Goal: Task Accomplishment & Management: Complete application form

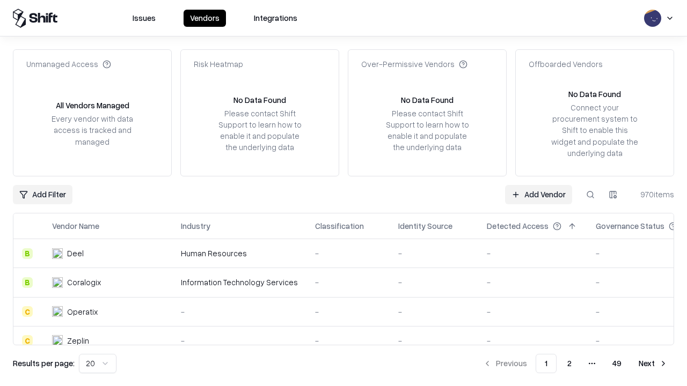
click at [538, 194] on link "Add Vendor" at bounding box center [538, 194] width 67 height 19
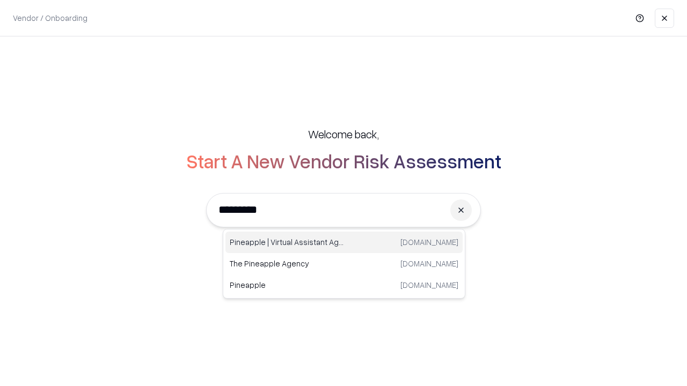
click at [344, 243] on div "Pineapple | Virtual Assistant Agency [DOMAIN_NAME]" at bounding box center [343, 242] width 237 height 21
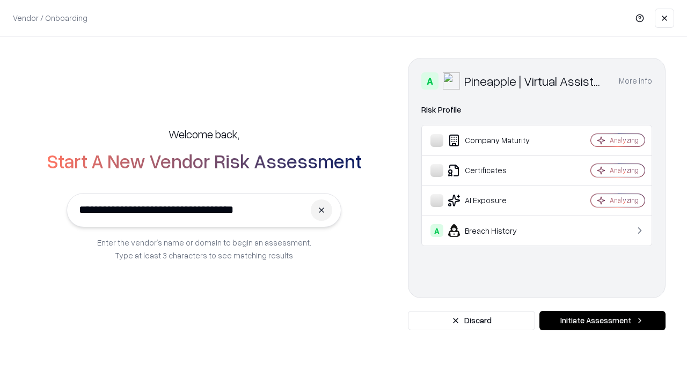
type input "**********"
click at [602, 321] on button "Initiate Assessment" at bounding box center [602, 320] width 126 height 19
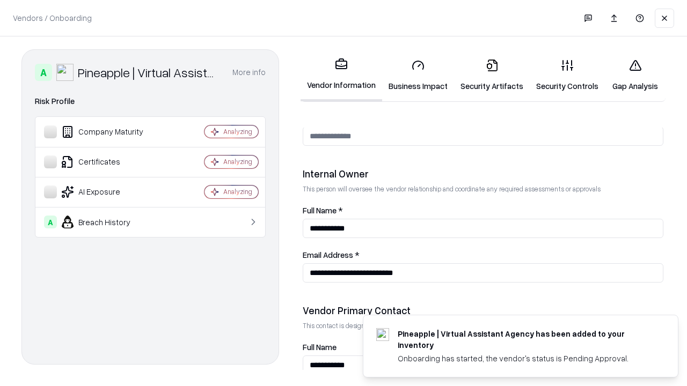
scroll to position [556, 0]
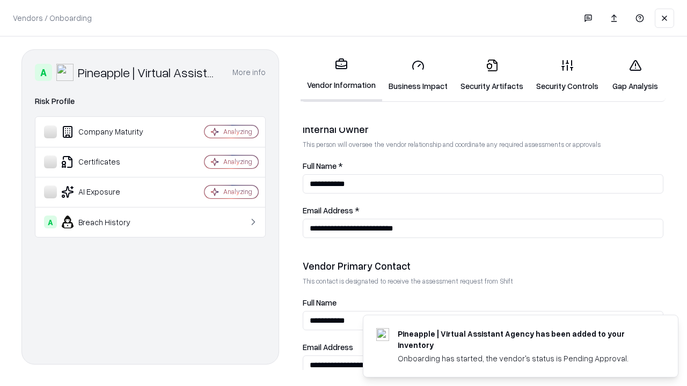
click at [492, 75] on link "Security Artifacts" at bounding box center [492, 75] width 76 height 50
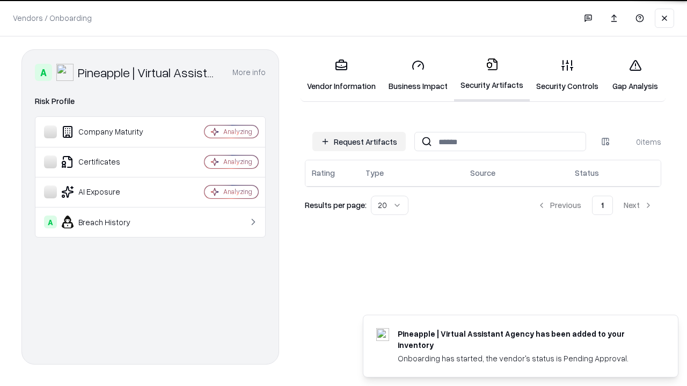
click at [359, 142] on button "Request Artifacts" at bounding box center [358, 141] width 93 height 19
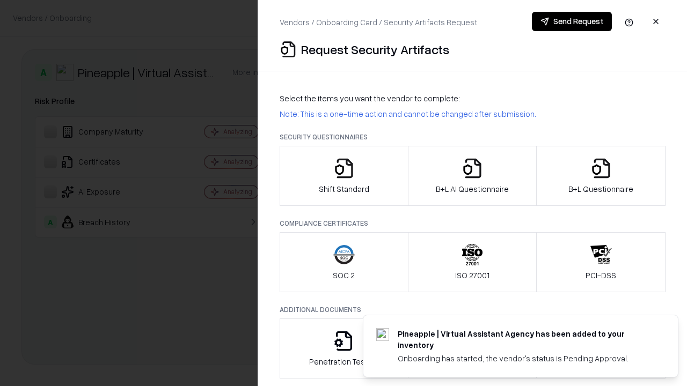
click at [601, 176] on icon "button" at bounding box center [600, 168] width 21 height 21
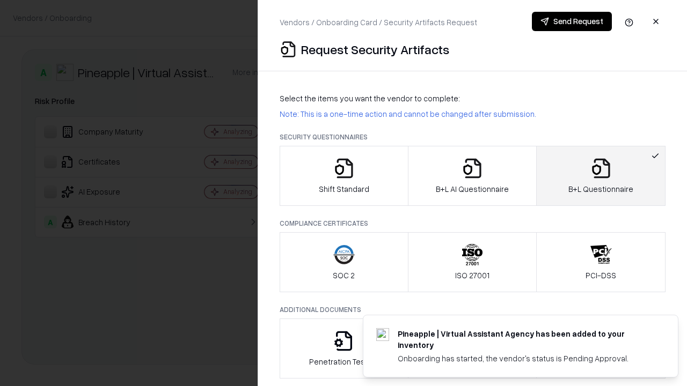
click at [472, 176] on icon "button" at bounding box center [472, 168] width 21 height 21
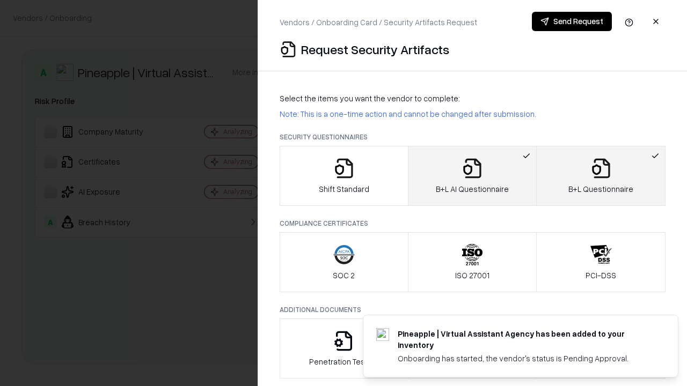
click at [572, 21] on button "Send Request" at bounding box center [572, 21] width 80 height 19
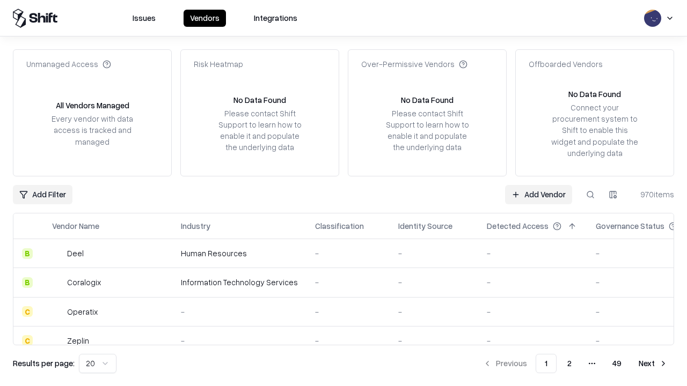
click at [590, 194] on button at bounding box center [590, 194] width 19 height 19
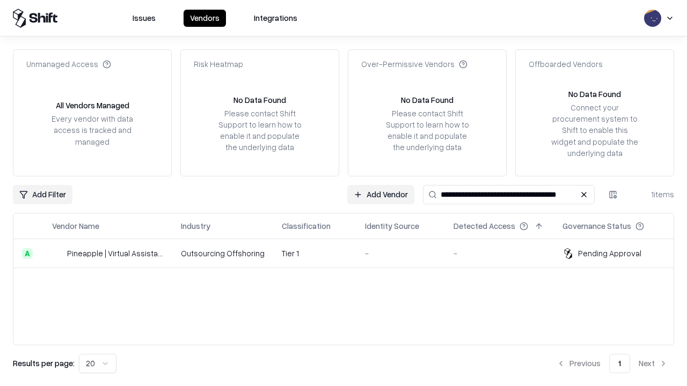
type input "**********"
click at [350, 253] on td "Tier 1" at bounding box center [314, 253] width 83 height 29
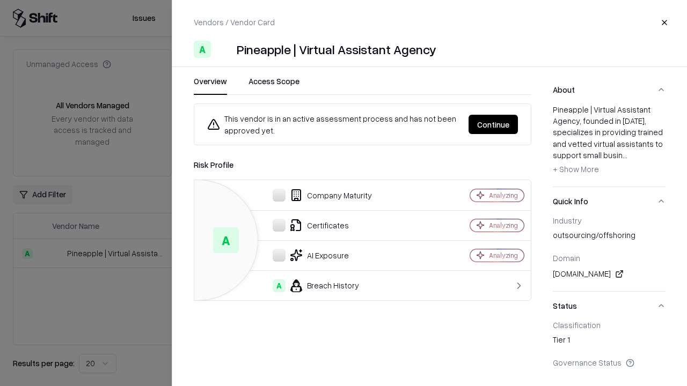
click at [493, 125] on button "Continue" at bounding box center [493, 124] width 49 height 19
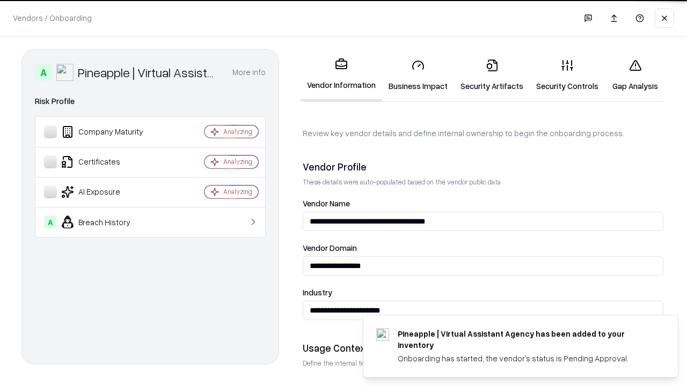
click at [492, 75] on link "Security Artifacts" at bounding box center [492, 75] width 76 height 50
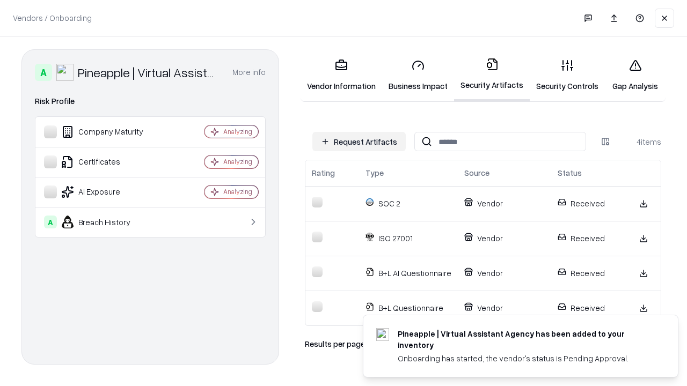
click at [635, 75] on link "Gap Analysis" at bounding box center [635, 75] width 61 height 50
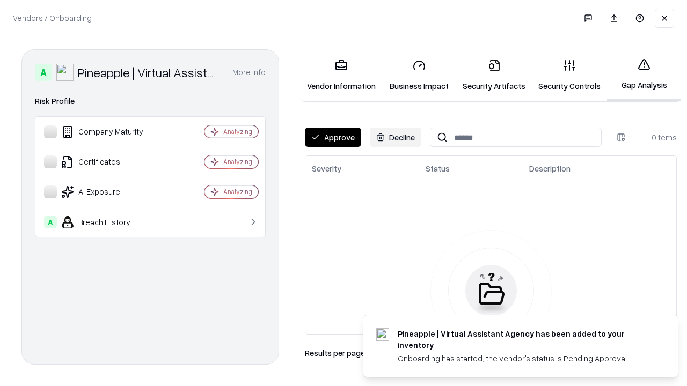
click at [333, 137] on button "Approve" at bounding box center [333, 137] width 56 height 19
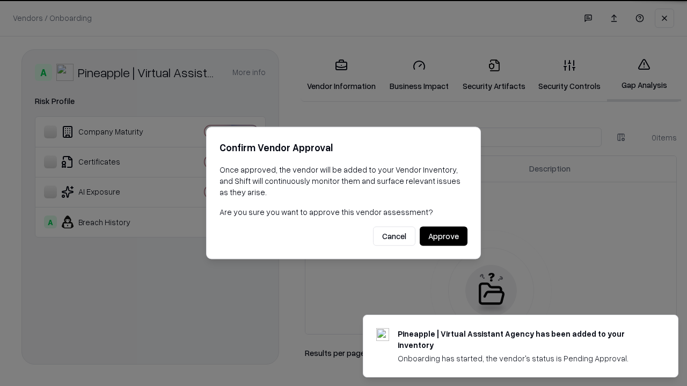
click at [443, 236] on button "Approve" at bounding box center [444, 236] width 48 height 19
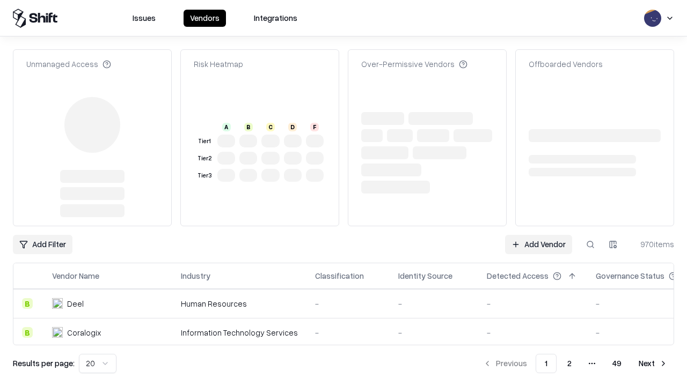
type input "**********"
click at [538, 235] on link "Add Vendor" at bounding box center [538, 244] width 67 height 19
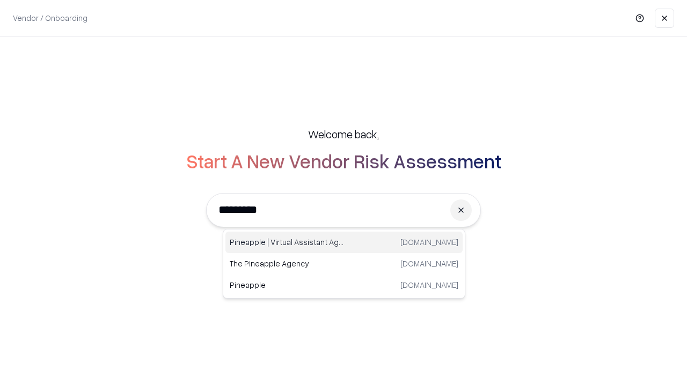
click at [344, 243] on div "Pineapple | Virtual Assistant Agency [DOMAIN_NAME]" at bounding box center [343, 242] width 237 height 21
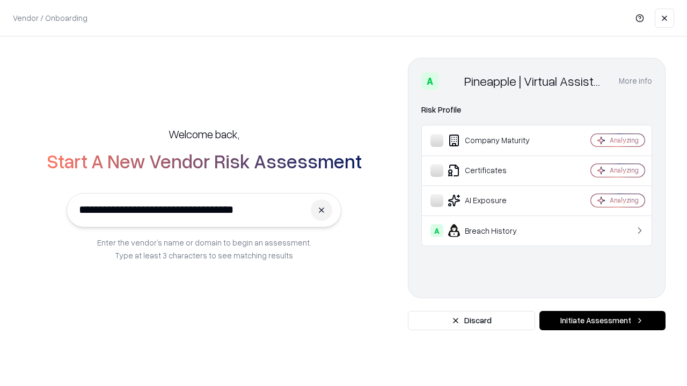
type input "**********"
click at [602, 321] on button "Initiate Assessment" at bounding box center [602, 320] width 126 height 19
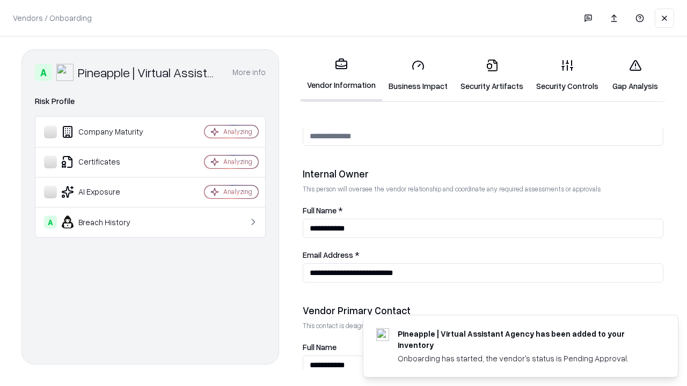
scroll to position [556, 0]
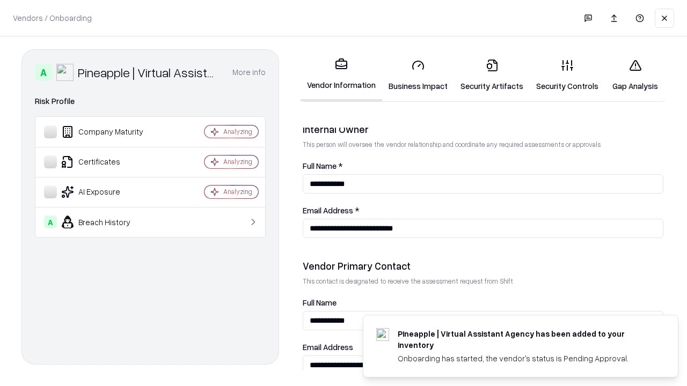
click at [635, 75] on link "Gap Analysis" at bounding box center [635, 75] width 61 height 50
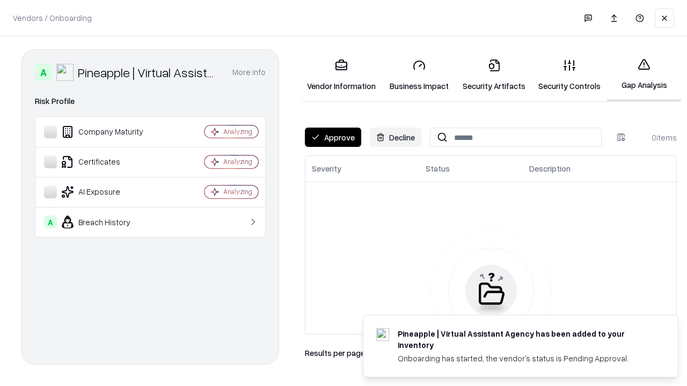
click at [333, 137] on button "Approve" at bounding box center [333, 137] width 56 height 19
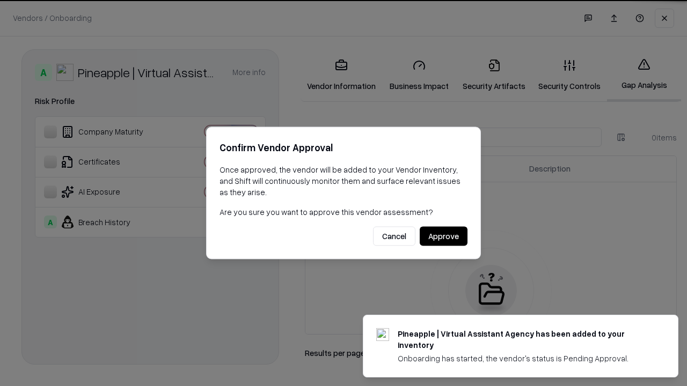
click at [443, 236] on button "Approve" at bounding box center [444, 236] width 48 height 19
